Goal: Information Seeking & Learning: Learn about a topic

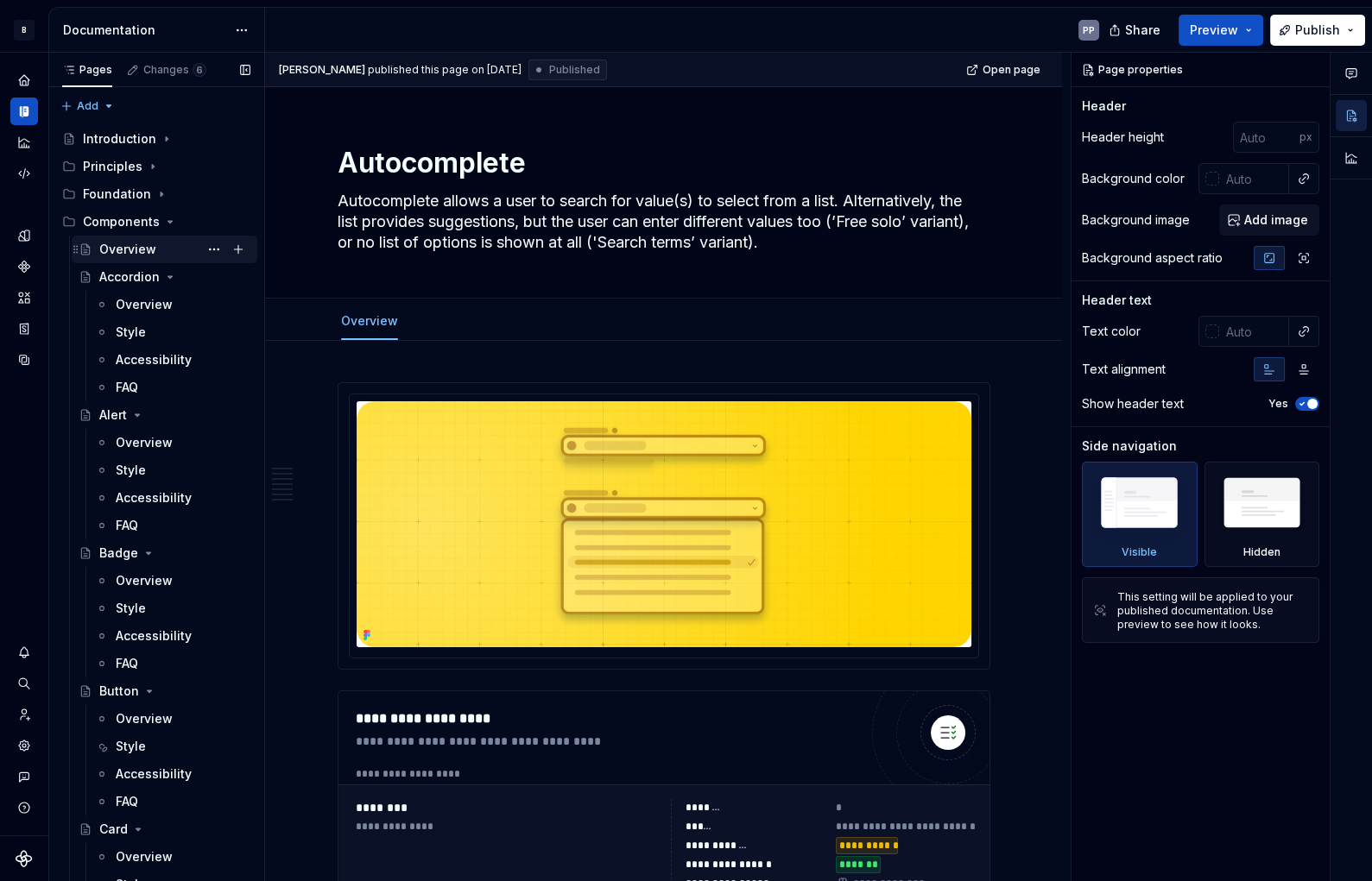
click at [113, 249] on div "Overview" at bounding box center [127, 249] width 57 height 17
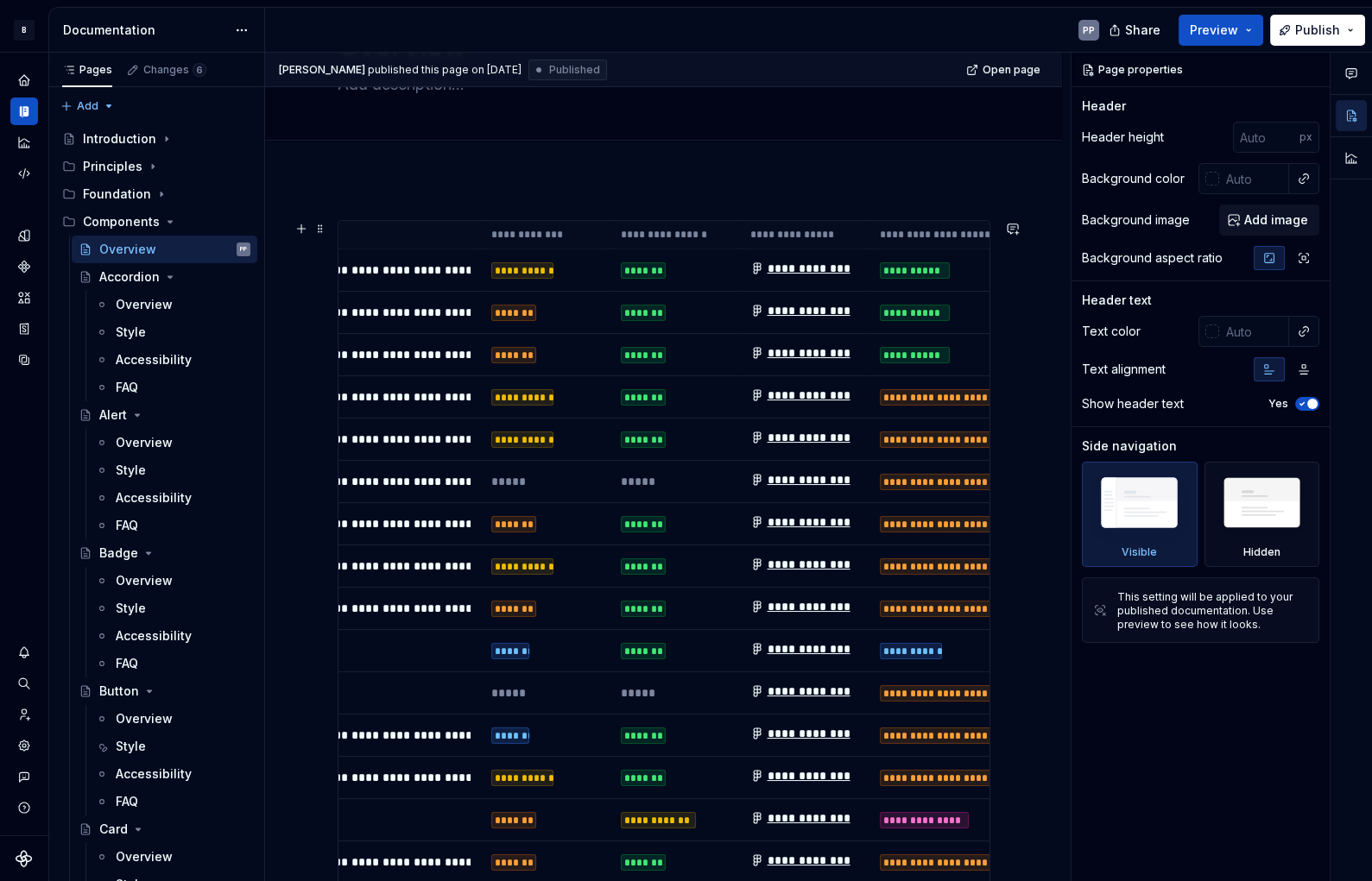
scroll to position [0, 855]
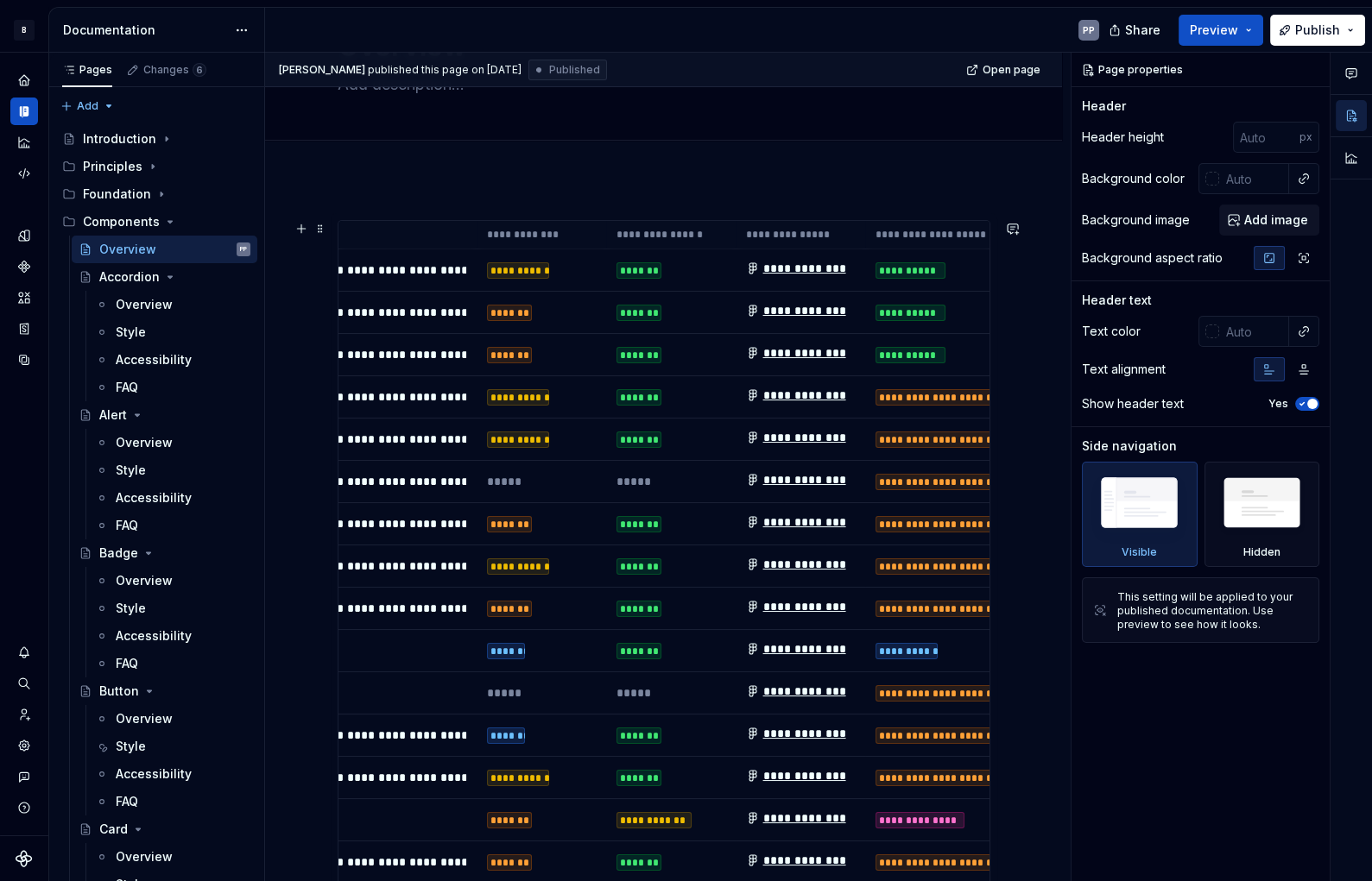
click at [639, 267] on div "*******" at bounding box center [638, 271] width 45 height 17
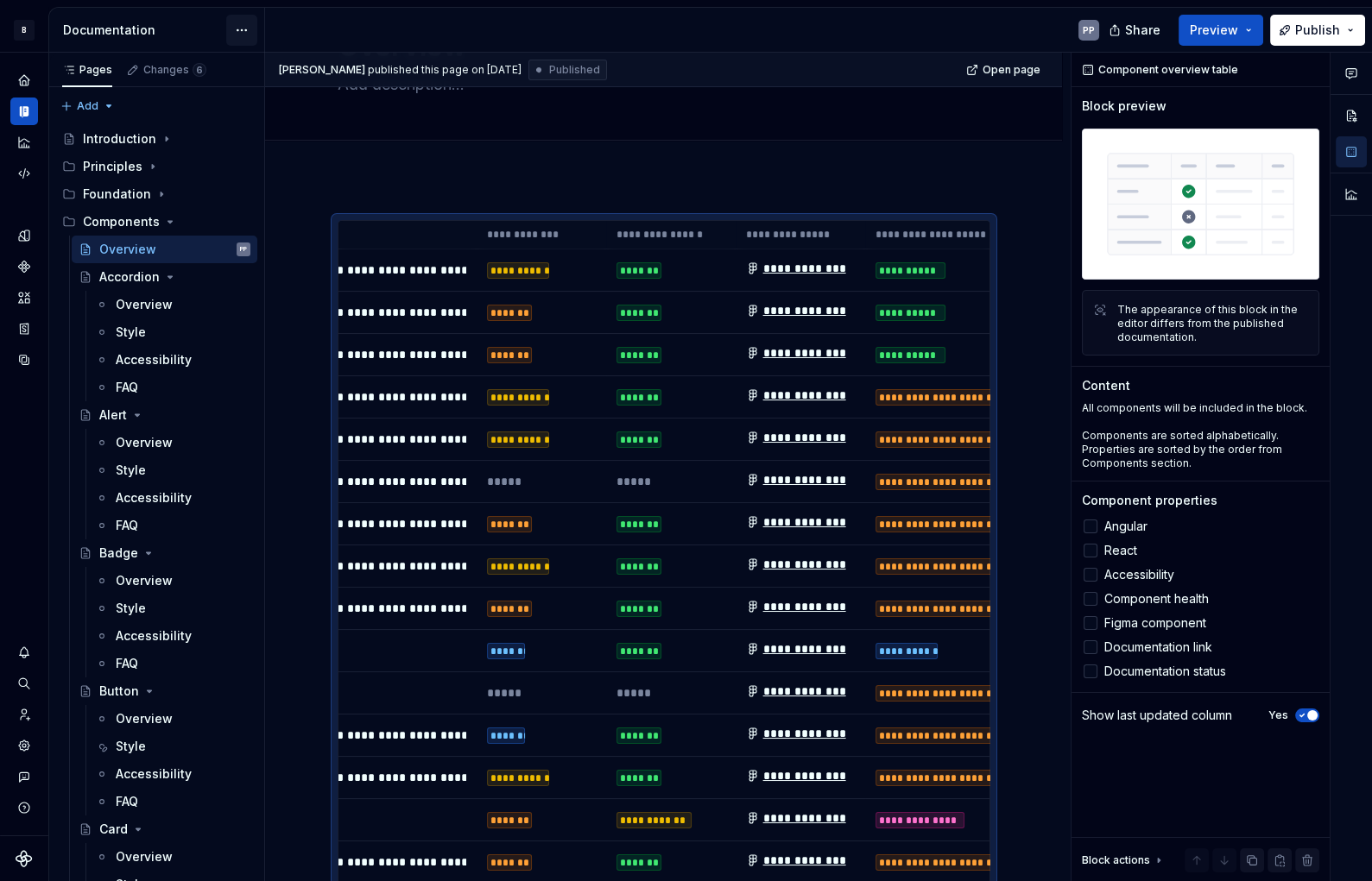
click at [239, 32] on html "B Banana PP Design system data Documentation PP Share Preview Publish Pages Cha…" at bounding box center [686, 440] width 1372 height 881
click at [205, 34] on html "B Banana PP Design system data Documentation PP Share Preview Publish Pages Cha…" at bounding box center [686, 440] width 1372 height 881
click at [1249, 32] on button "Preview" at bounding box center [1220, 30] width 85 height 31
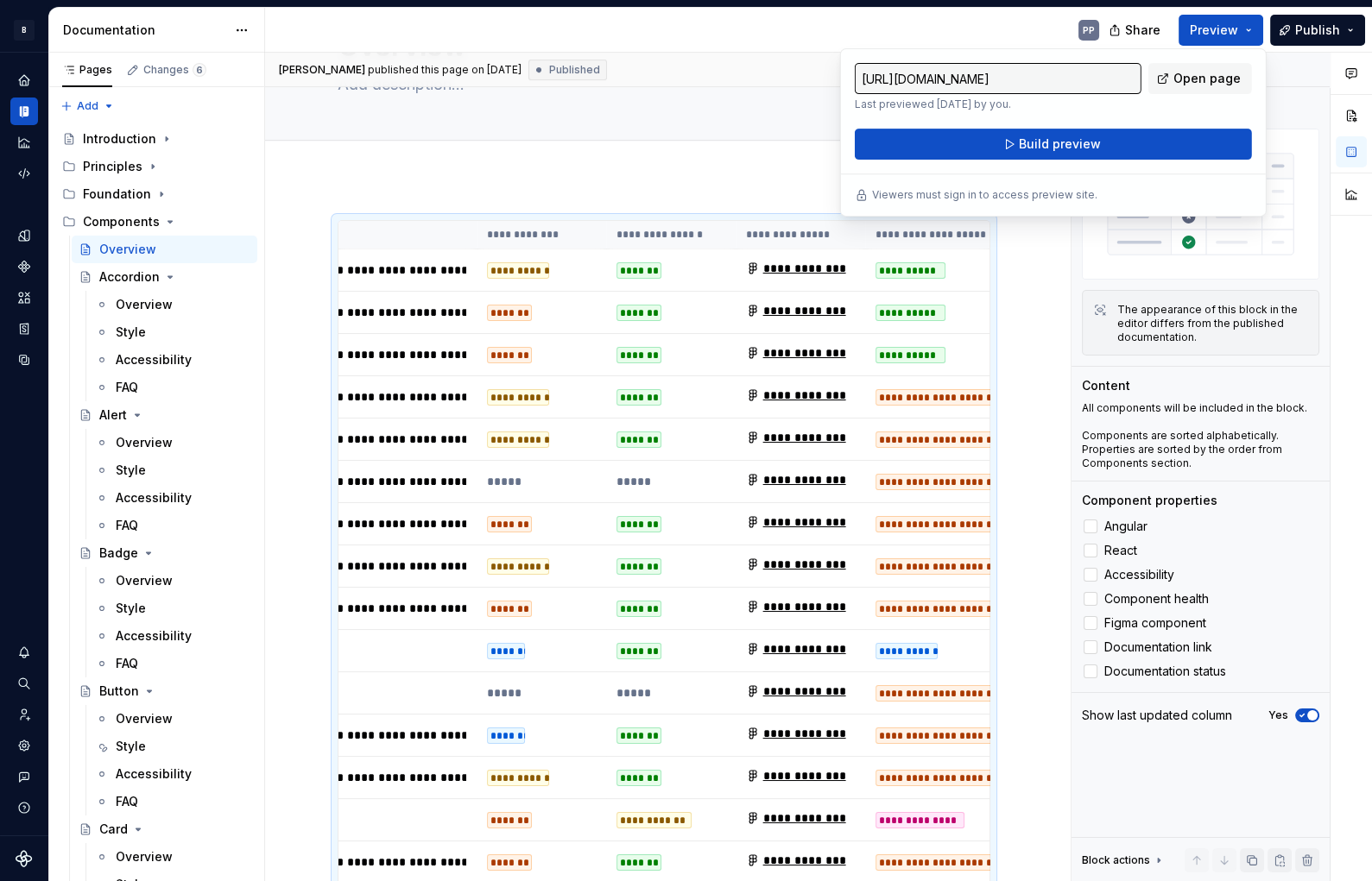
type textarea "*"
type input "[URL][DOMAIN_NAME]"
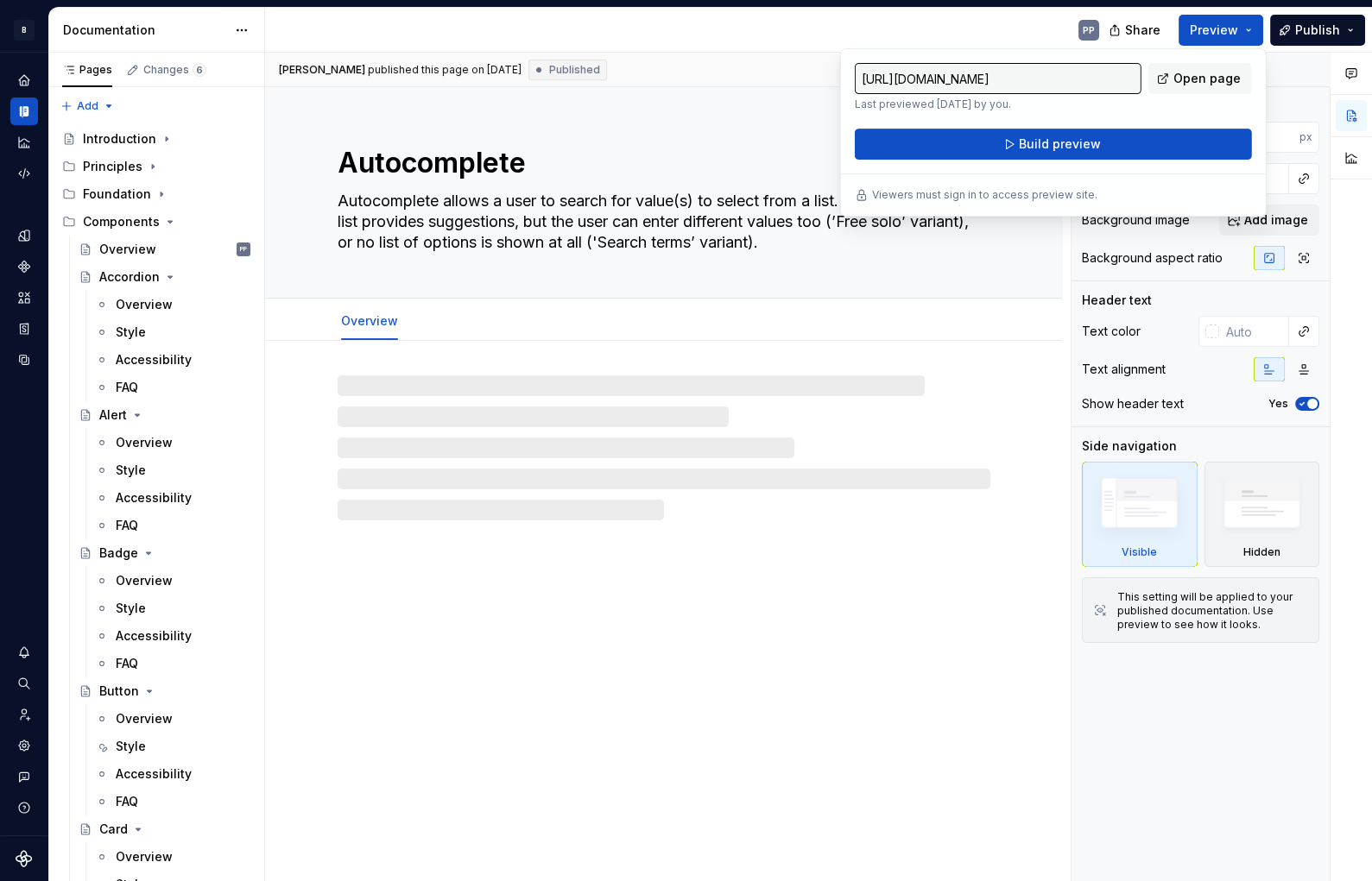
type textarea "*"
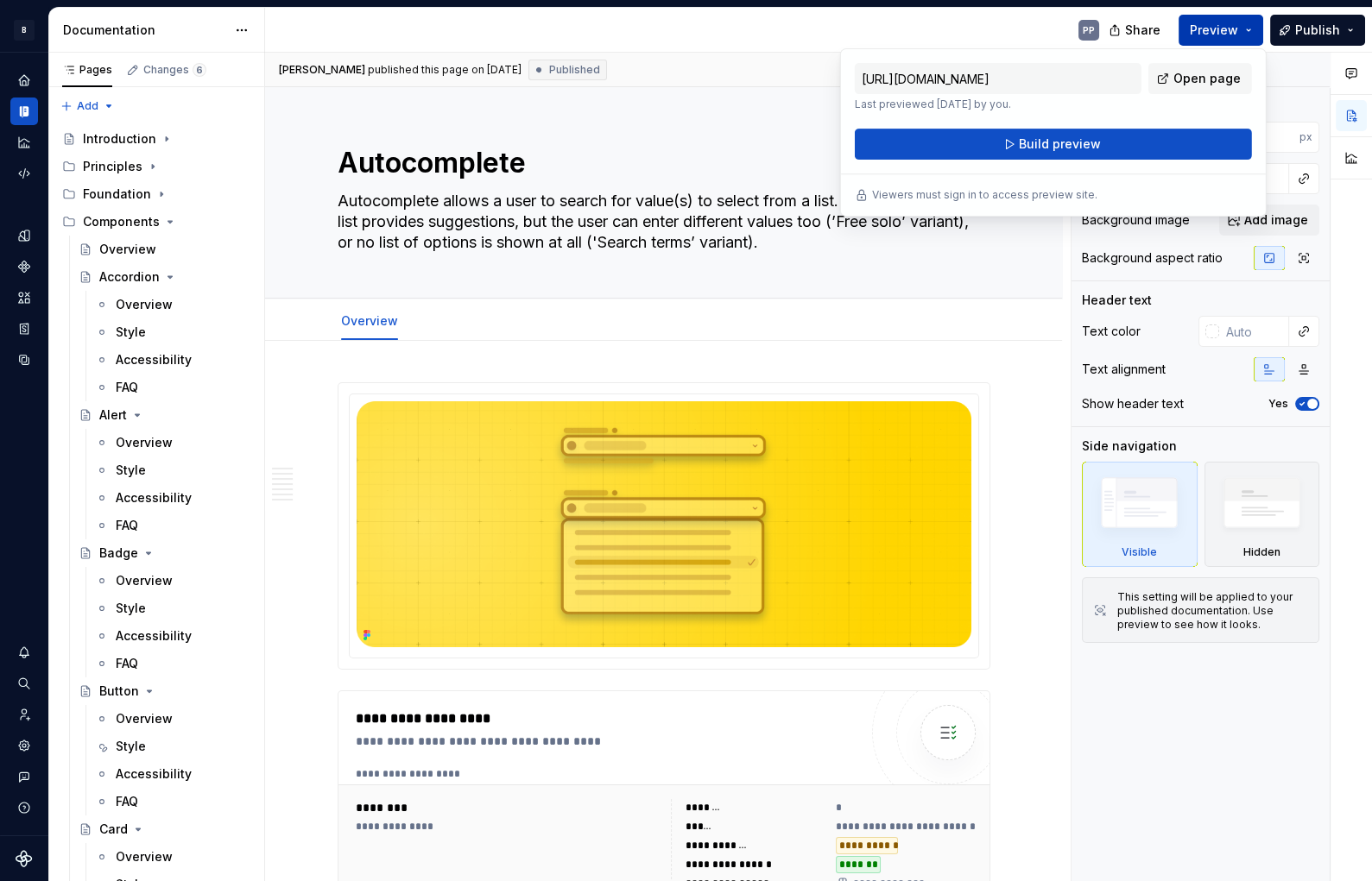
click at [1242, 39] on button "Preview" at bounding box center [1220, 30] width 85 height 31
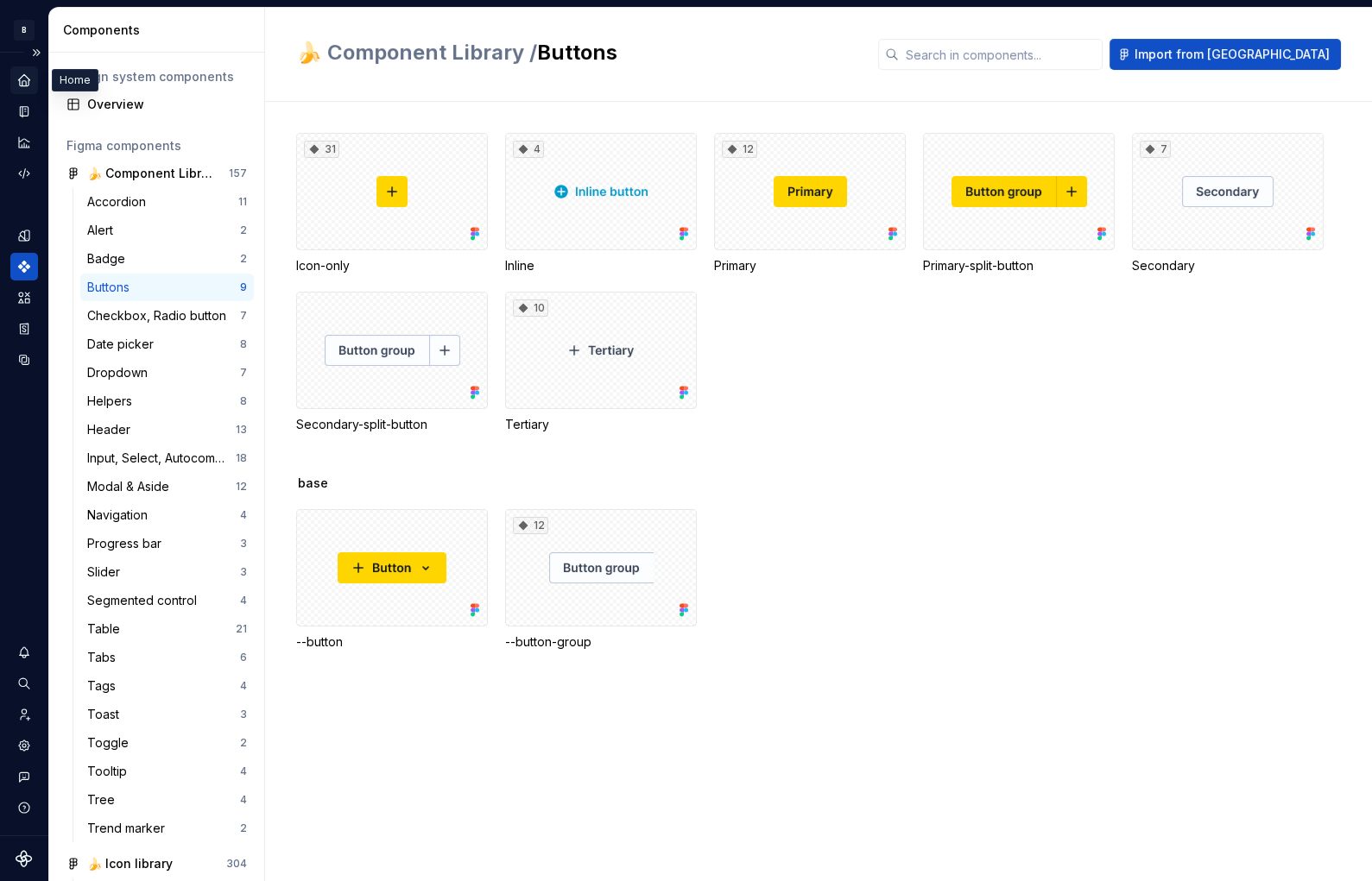
click at [23, 81] on icon "Home" at bounding box center [24, 80] width 15 height 15
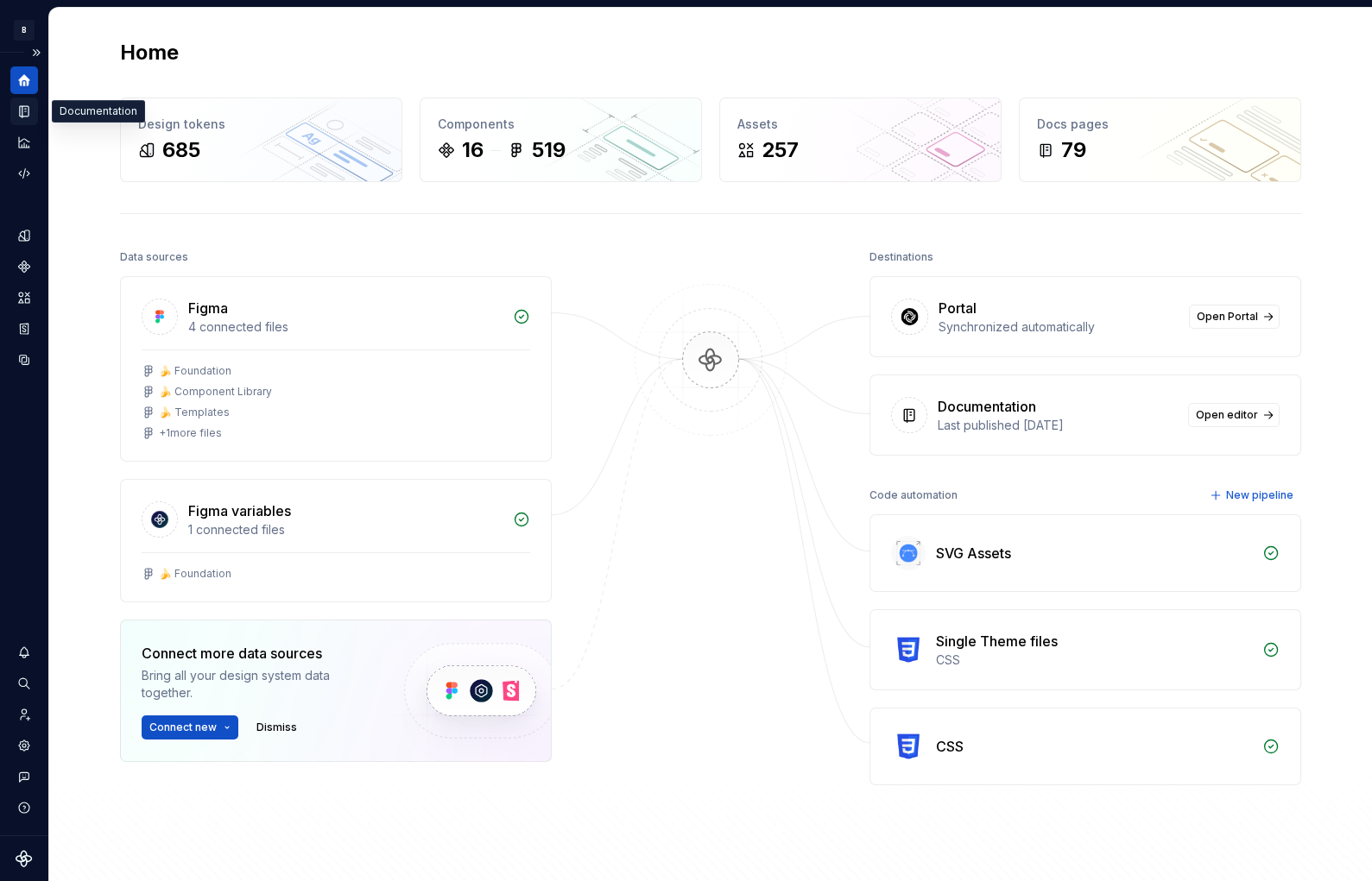
click at [22, 116] on icon "Documentation" at bounding box center [24, 112] width 8 height 11
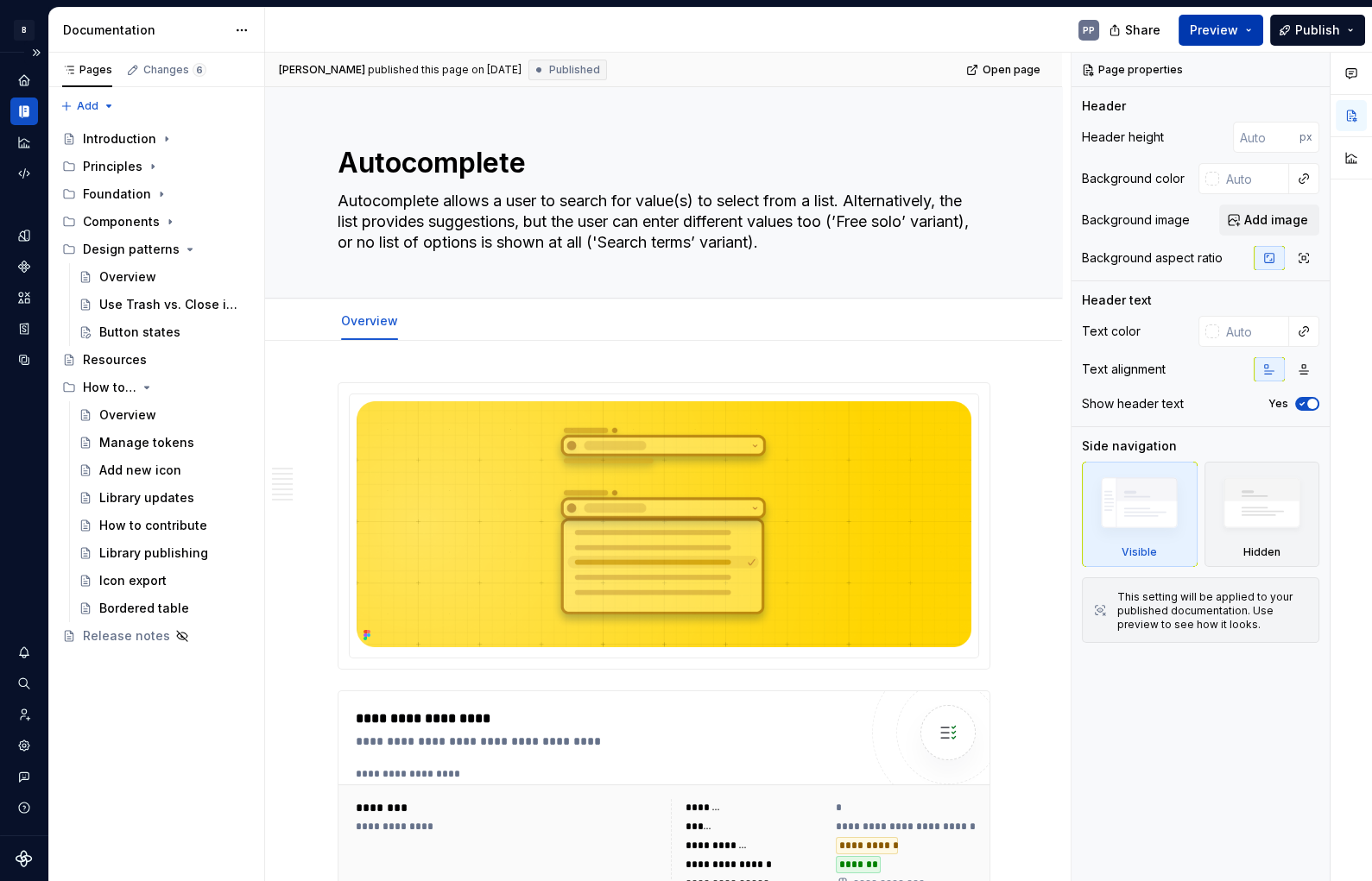
click at [1253, 33] on button "Preview" at bounding box center [1220, 30] width 85 height 31
click at [638, 37] on div "PP" at bounding box center [688, 30] width 847 height 45
click at [155, 77] on div "Changes 6" at bounding box center [165, 70] width 94 height 25
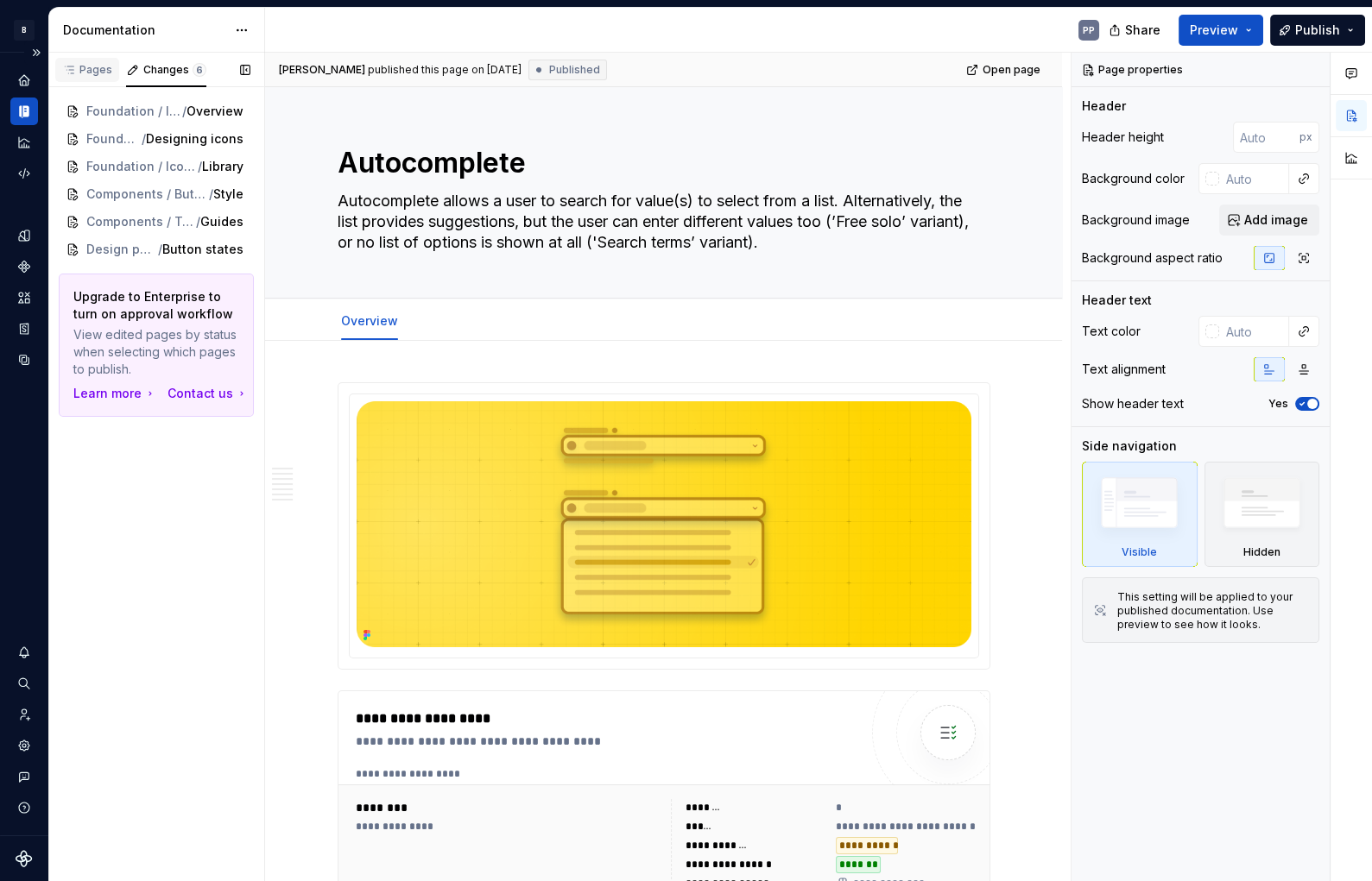
click at [95, 68] on div "Pages" at bounding box center [86, 69] width 50 height 14
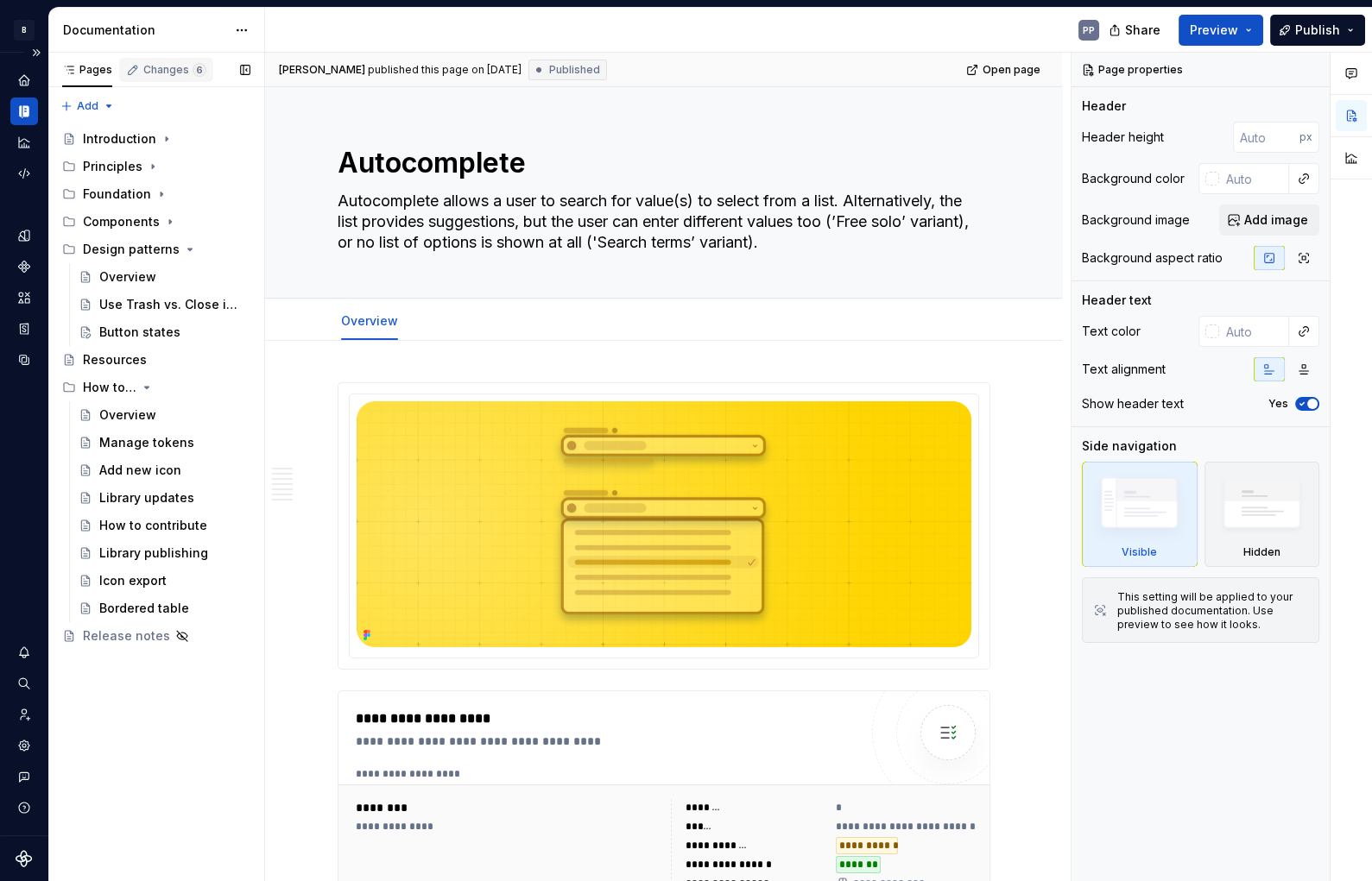
click at [131, 68] on icon "button" at bounding box center [133, 69] width 14 height 14
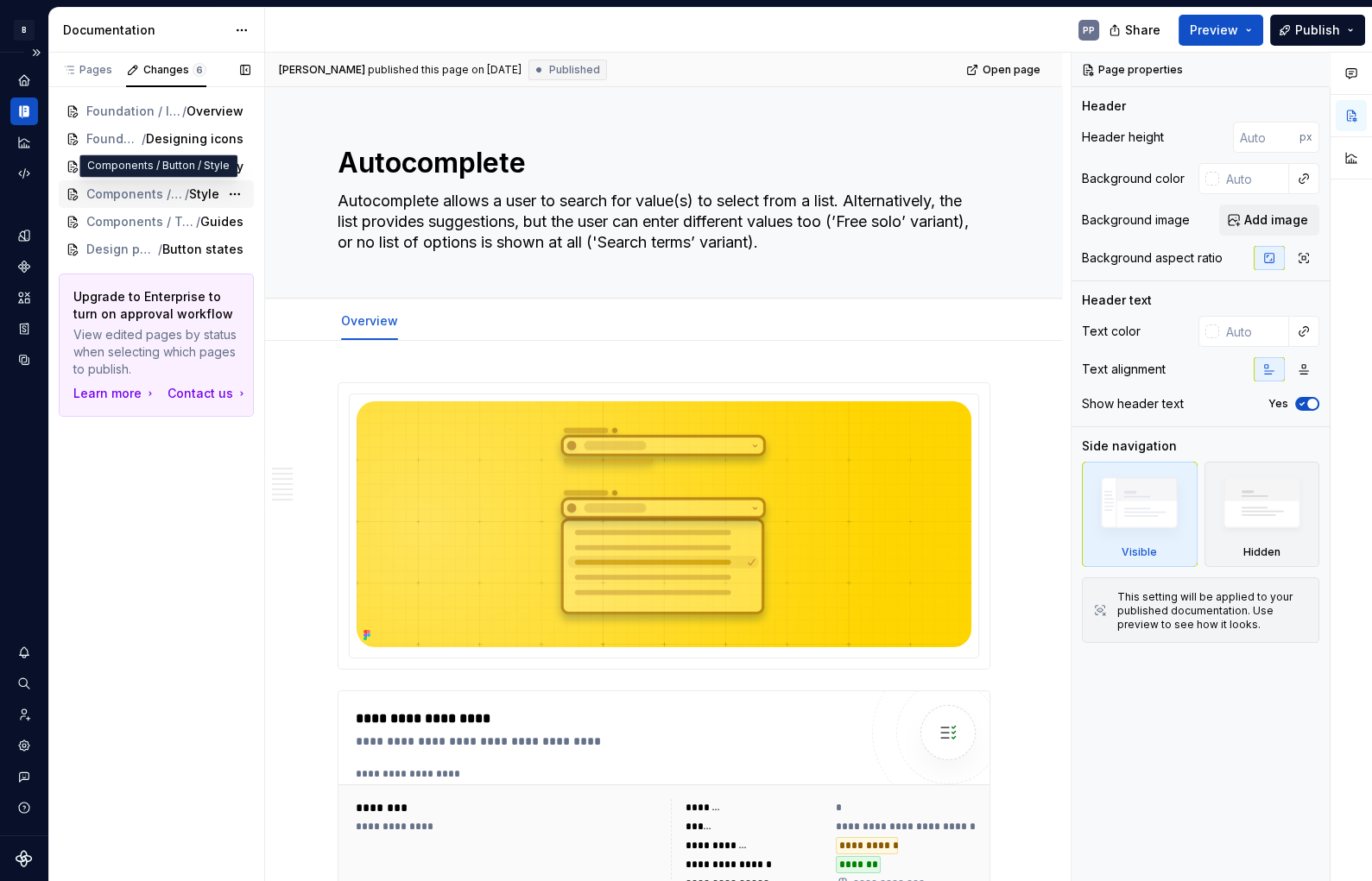
click at [137, 197] on span "Components / Button" at bounding box center [135, 194] width 98 height 17
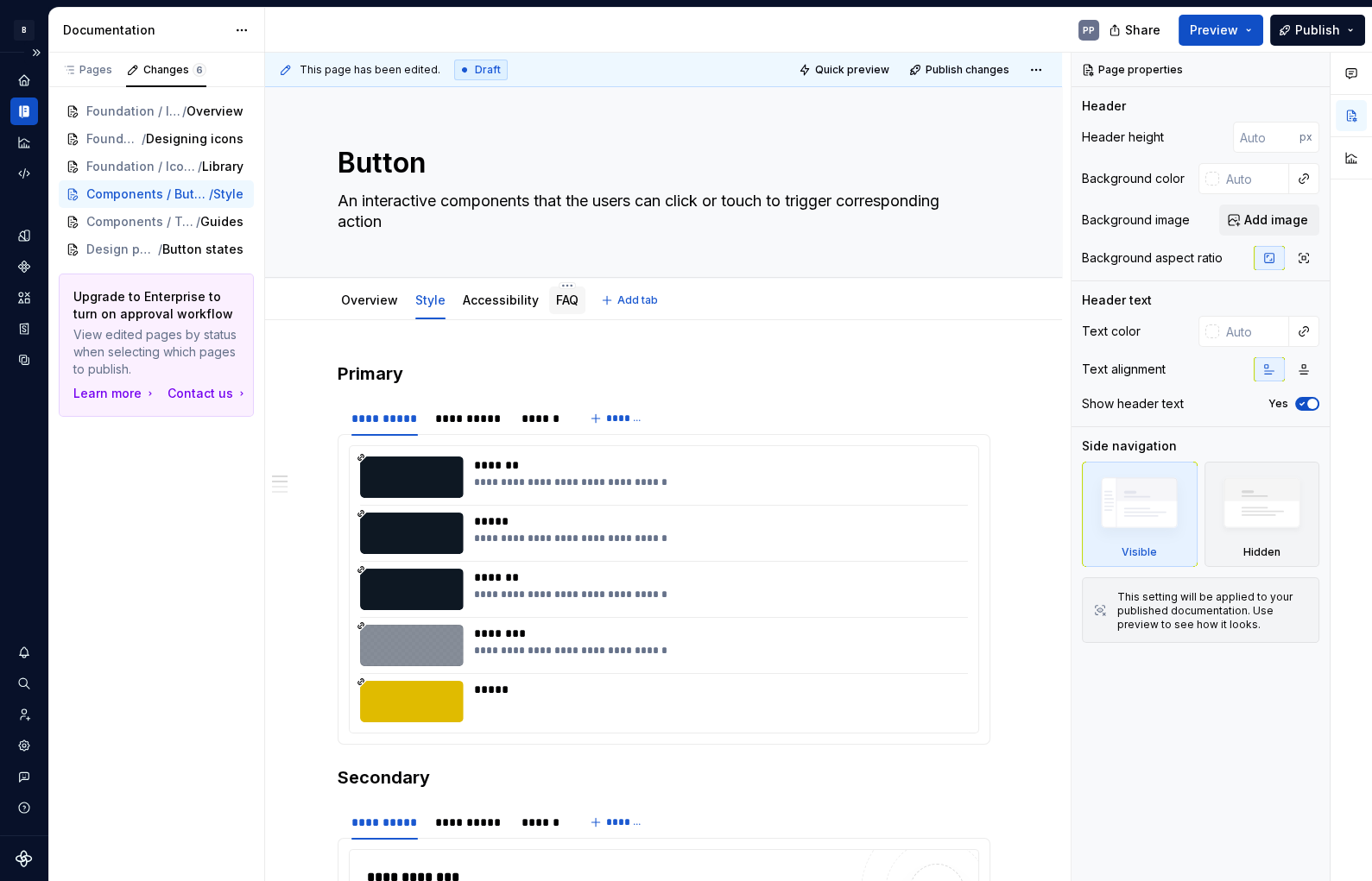
click at [564, 298] on link "FAQ" at bounding box center [566, 300] width 23 height 15
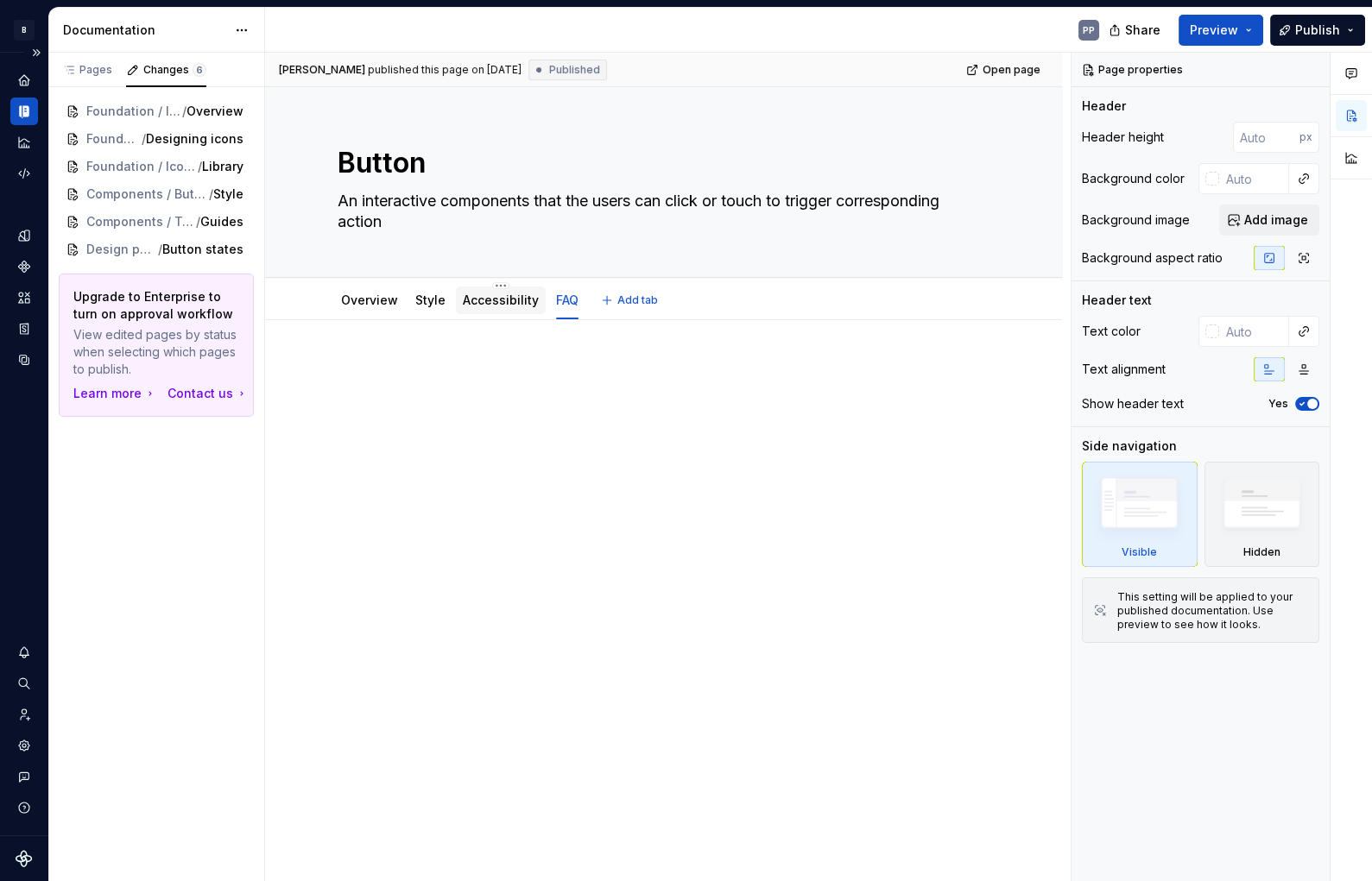
click at [494, 300] on link "Accessibility" at bounding box center [501, 300] width 76 height 15
type textarea "*"
